Goal: Information Seeking & Learning: Learn about a topic

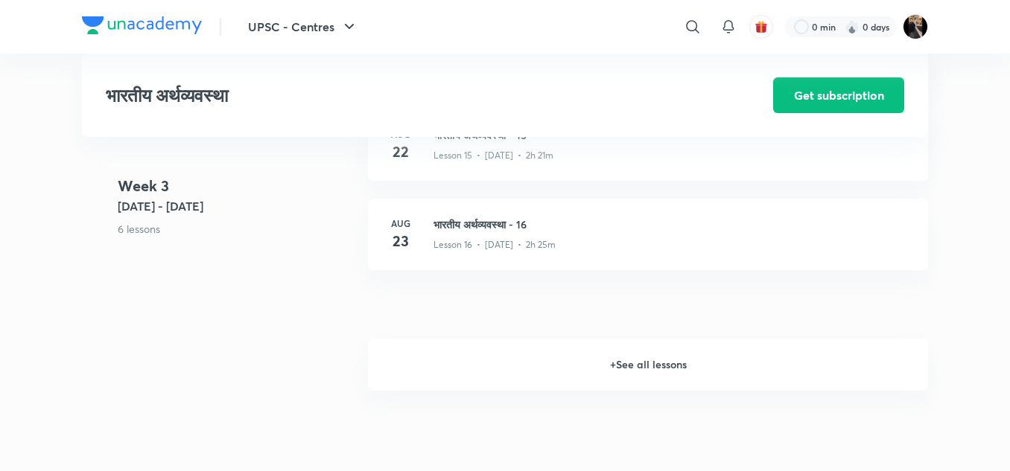
click at [620, 370] on h6 "+ See all lessons" at bounding box center [648, 365] width 560 height 52
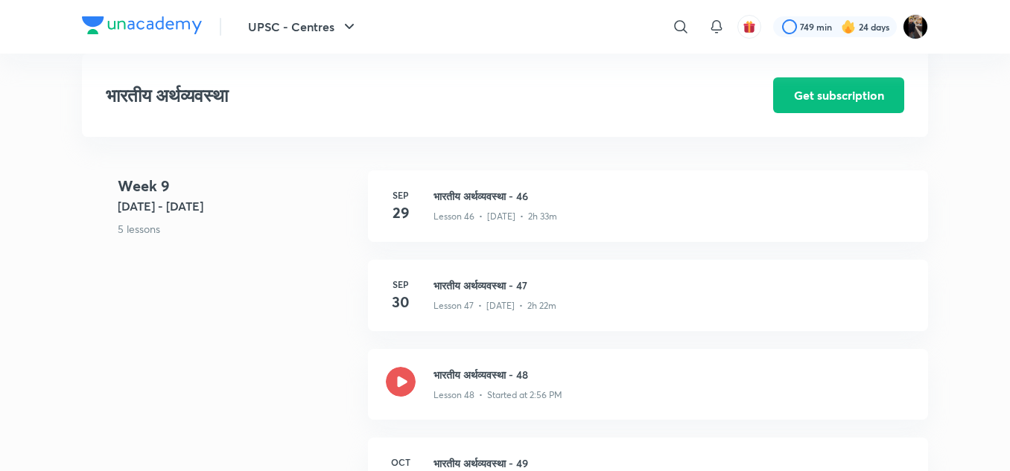
scroll to position [5154, 0]
click at [493, 290] on h3 "भारतीय अर्थव्यवस्था - 47" at bounding box center [671, 287] width 477 height 16
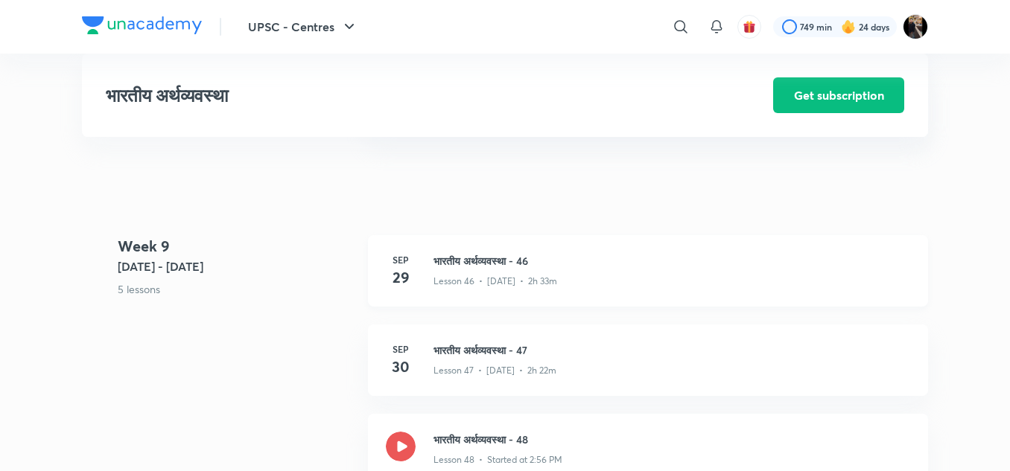
scroll to position [5089, 0]
click at [486, 259] on h3 "भारतीय अर्थव्यवस्था - 46" at bounding box center [671, 263] width 477 height 16
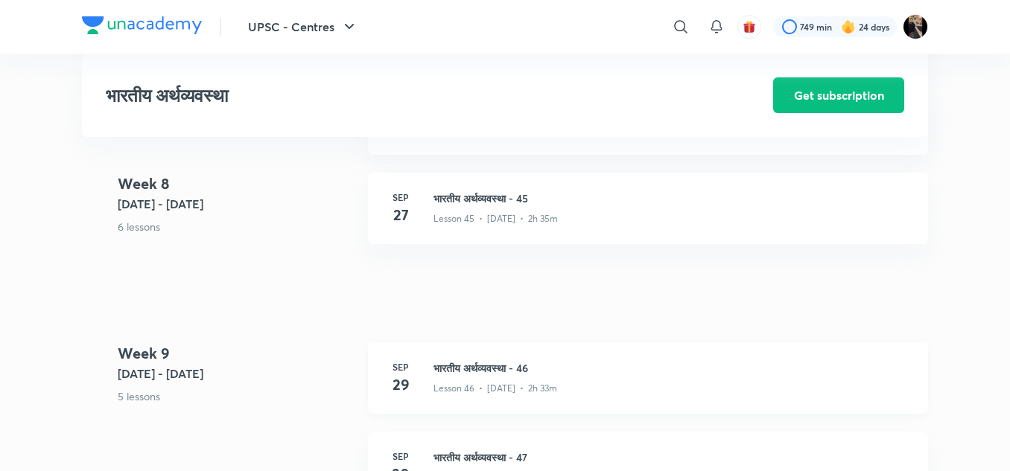
scroll to position [4983, 0]
click at [492, 194] on h3 "भारतीय अर्थव्यवस्था - 45" at bounding box center [671, 199] width 477 height 16
